Goal: Task Accomplishment & Management: Manage account settings

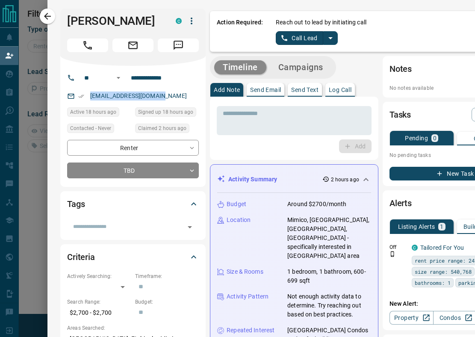
scroll to position [277, 0]
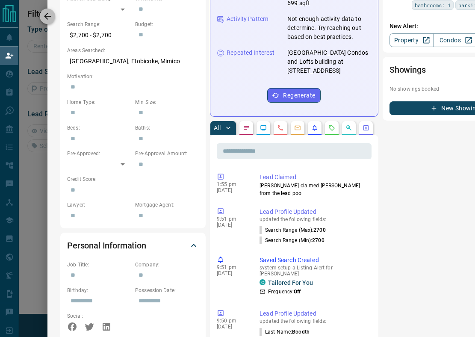
click at [44, 17] on icon "button" at bounding box center [47, 16] width 10 height 10
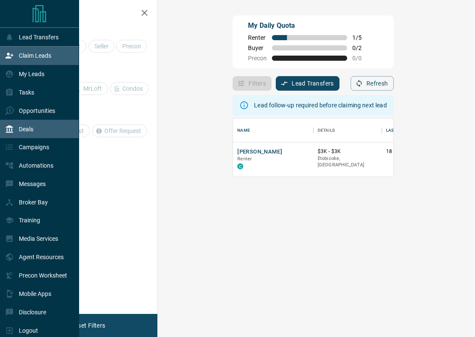
click at [29, 128] on p "Deals" at bounding box center [26, 129] width 15 height 7
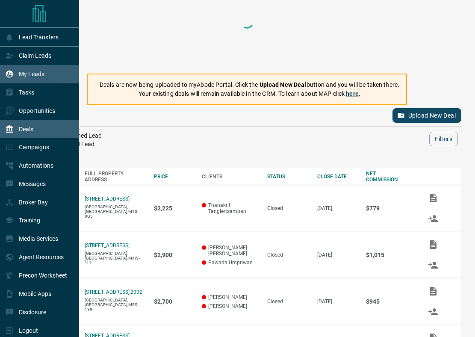
click at [36, 82] on div "My Leads" at bounding box center [39, 74] width 79 height 18
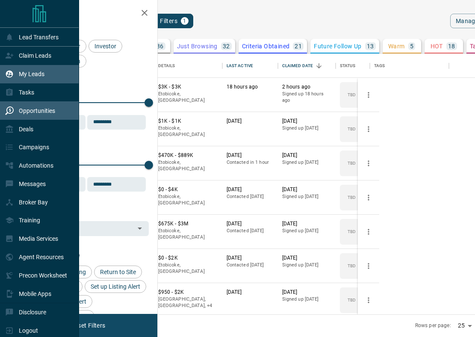
scroll to position [260, 307]
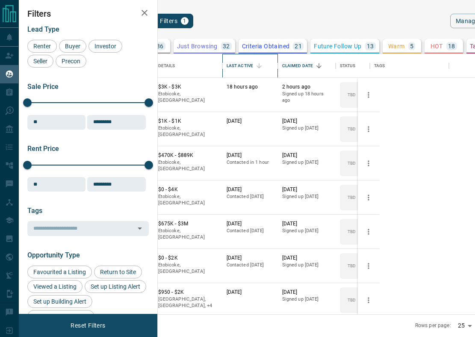
click at [253, 60] on div "Last Active" at bounding box center [240, 66] width 27 height 24
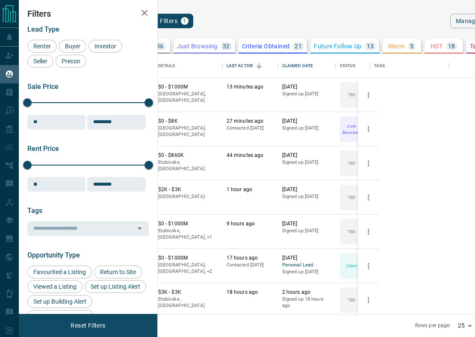
click at [143, 91] on button "[PERSON_NAME]" at bounding box center [120, 87] width 45 height 8
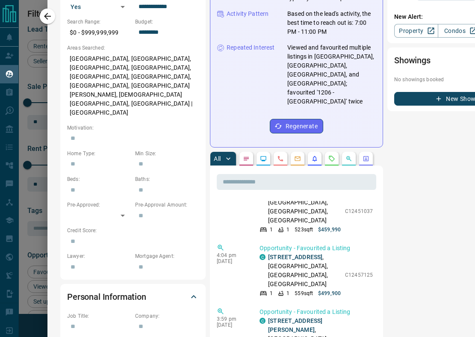
scroll to position [95, 0]
click at [46, 24] on div "**********" at bounding box center [237, 168] width 475 height 337
click at [46, 21] on icon "button" at bounding box center [47, 16] width 10 height 10
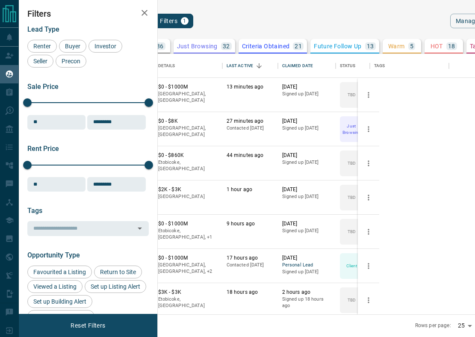
click at [133, 152] on button "Seif Bechane" at bounding box center [115, 156] width 35 height 8
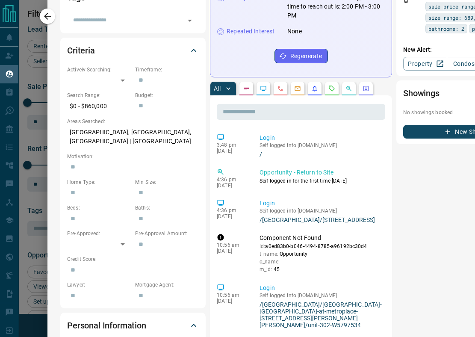
scroll to position [0, 0]
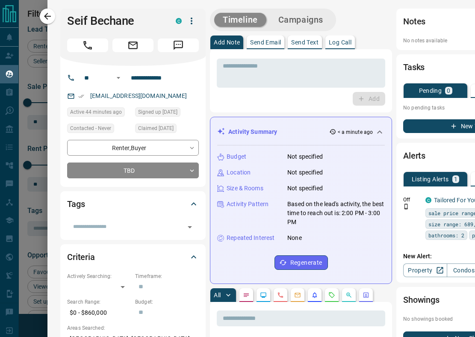
click at [26, 29] on div at bounding box center [237, 168] width 475 height 337
